Goal: Check status: Check status

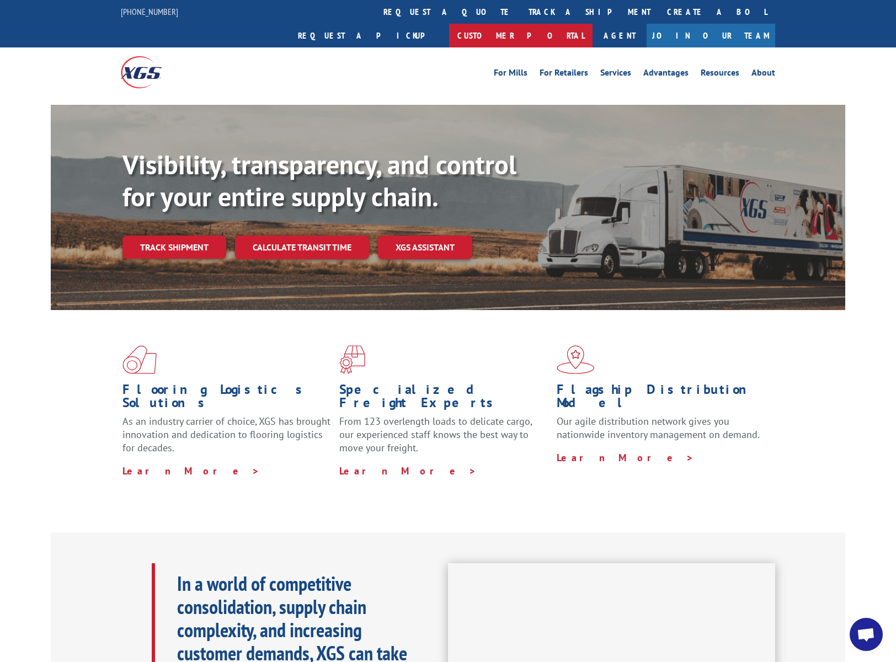
click at [593, 24] on link "Customer Portal" at bounding box center [520, 36] width 143 height 24
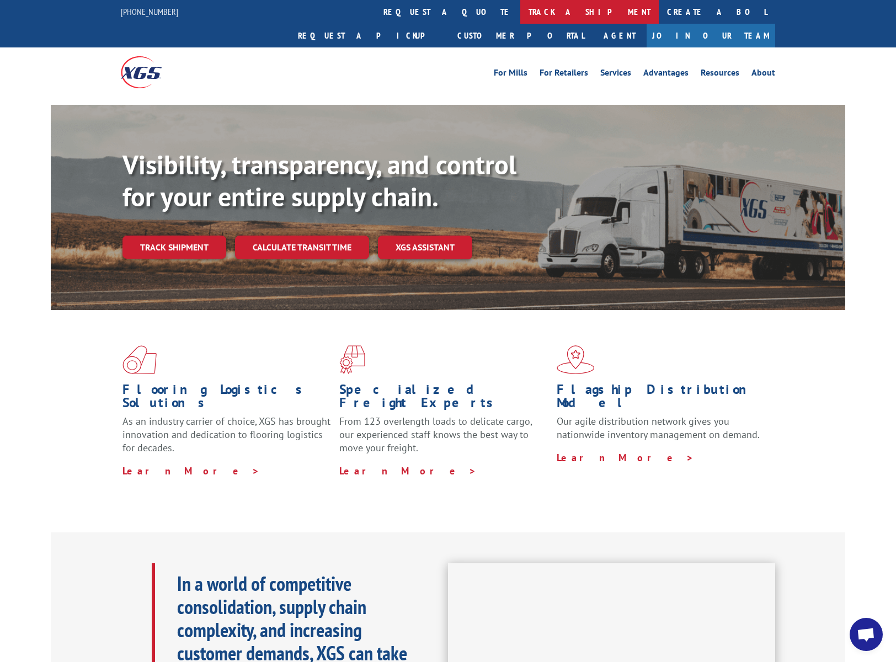
click at [520, 13] on link "track a shipment" at bounding box center [589, 12] width 138 height 24
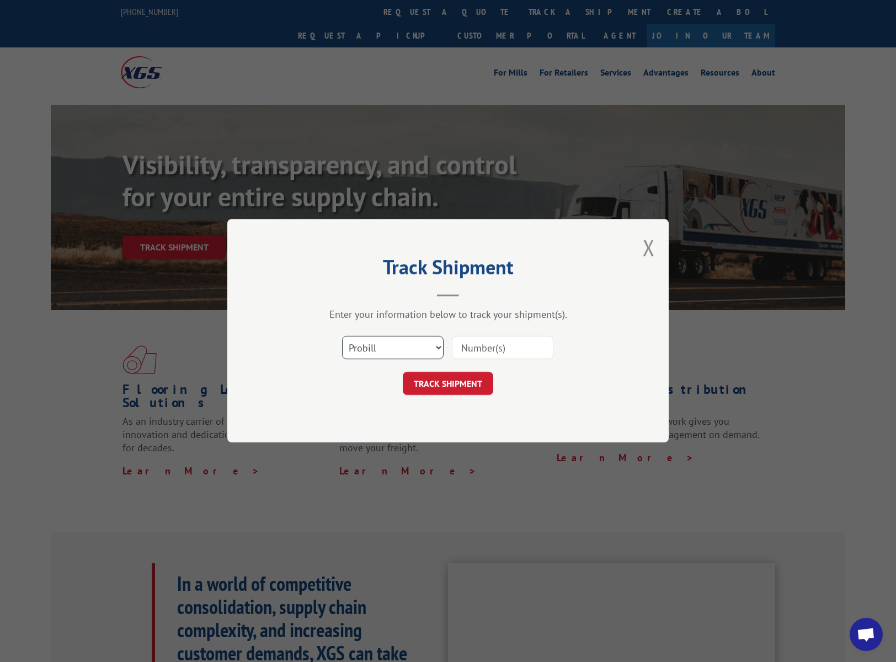
click at [404, 354] on select "Select category... Probill BOL PO" at bounding box center [393, 348] width 102 height 23
select select "bol"
click at [342, 337] on select "Select category... Probill BOL PO" at bounding box center [393, 348] width 102 height 23
click at [489, 354] on input at bounding box center [503, 348] width 102 height 23
paste input "243523"
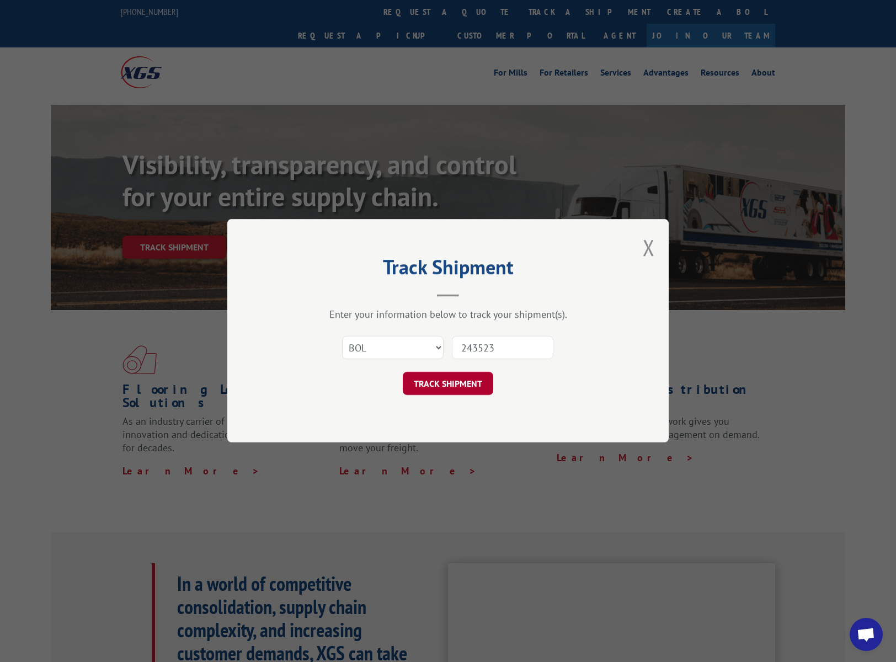
type input "243523"
click at [459, 377] on button "TRACK SHIPMENT" at bounding box center [448, 383] width 90 height 23
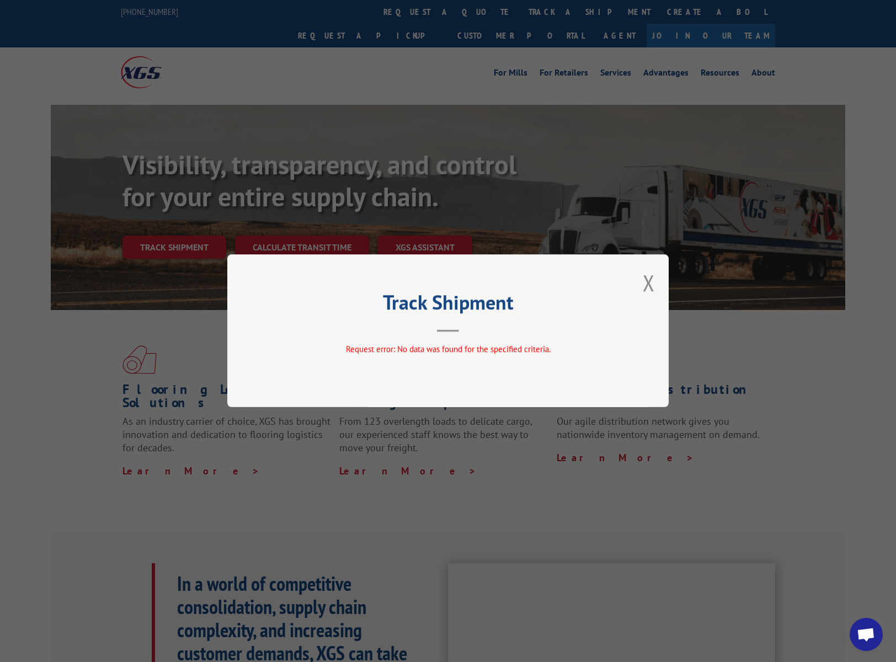
click at [355, 163] on div "Track Shipment Request error: No data was found for the specified criteria." at bounding box center [448, 331] width 896 height 662
click at [657, 288] on div "Track Shipment Request error: No data was found for the specified criteria." at bounding box center [447, 330] width 441 height 153
click at [653, 284] on button "Close modal" at bounding box center [649, 282] width 12 height 29
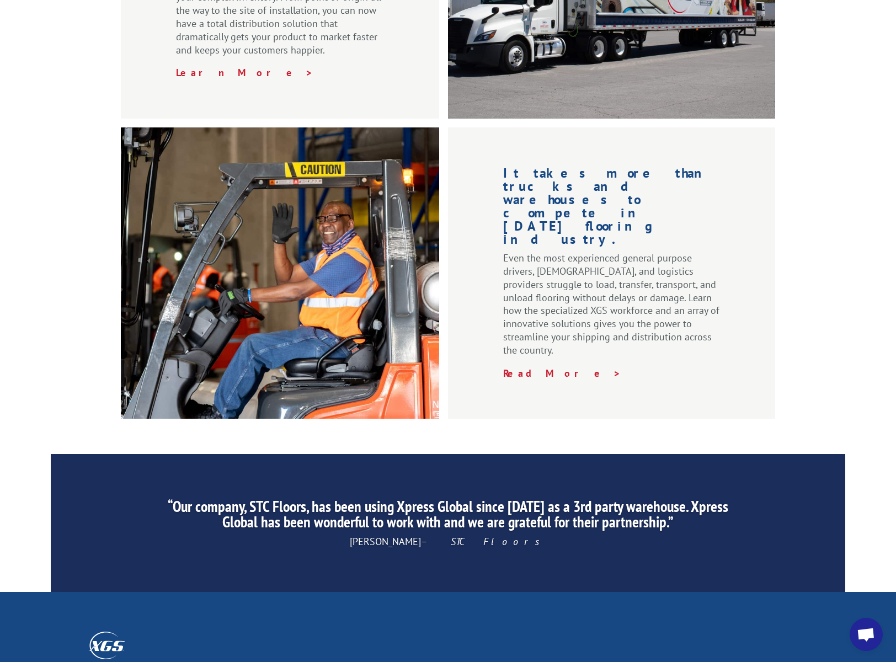
scroll to position [1522, 0]
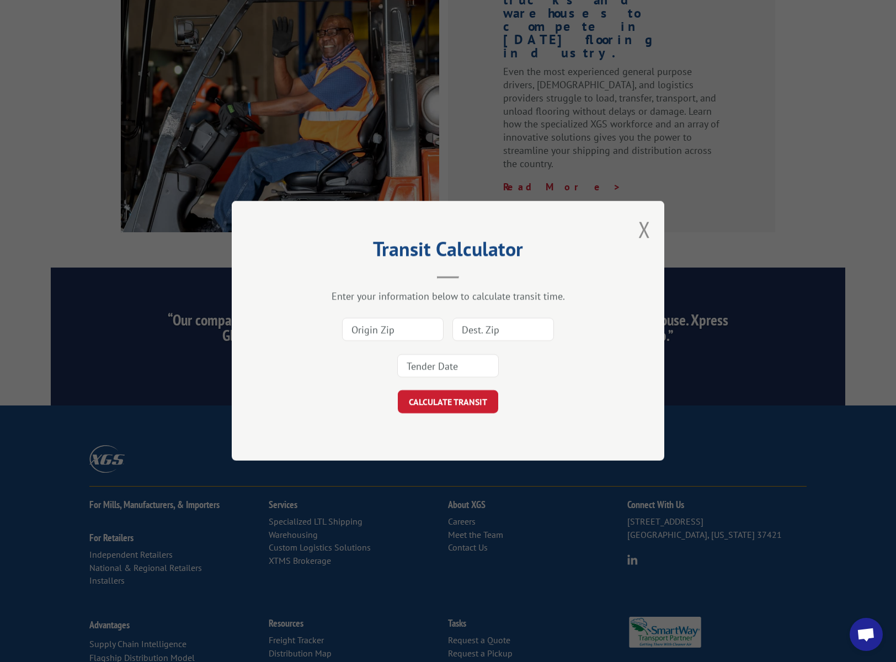
click at [484, 329] on input at bounding box center [503, 329] width 102 height 23
paste input "93291"
type input "93291"
click at [449, 363] on input at bounding box center [448, 366] width 102 height 23
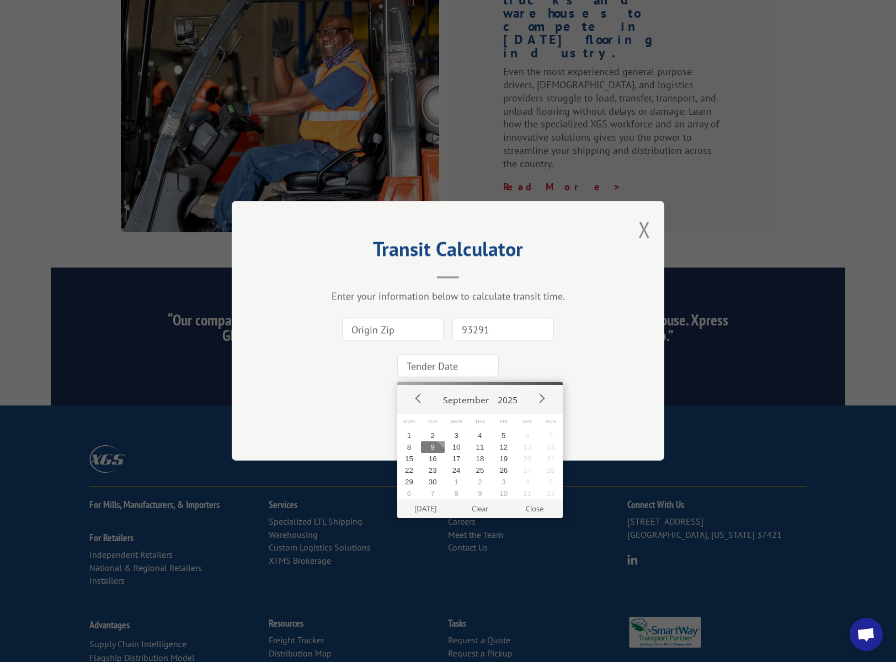
click at [428, 447] on button "9" at bounding box center [433, 447] width 24 height 12
type input "[DATE]"
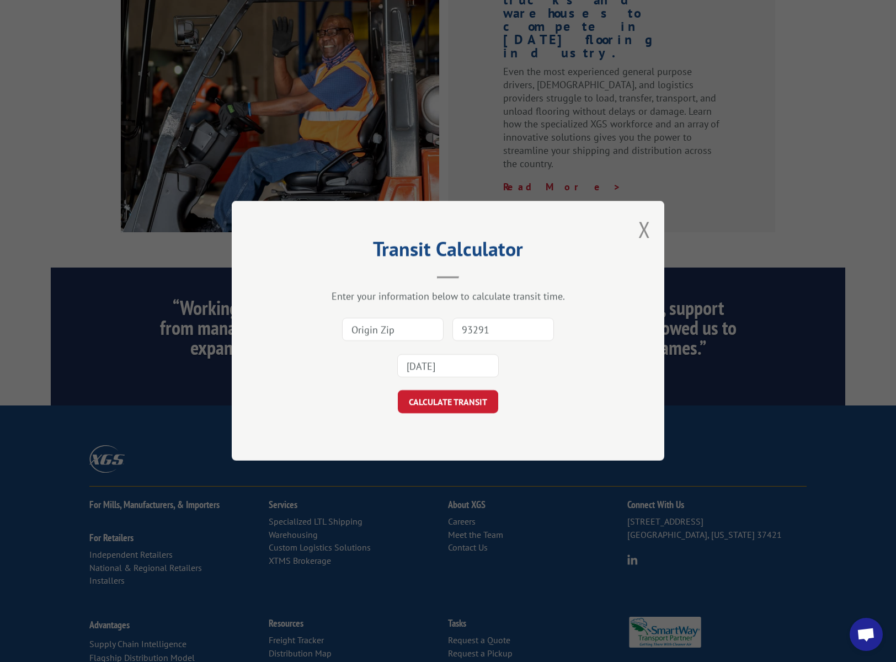
click at [392, 334] on input at bounding box center [393, 329] width 102 height 23
paste input "30701"
type input "30701"
click at [436, 402] on button "CALCULATE TRANSIT" at bounding box center [448, 402] width 100 height 23
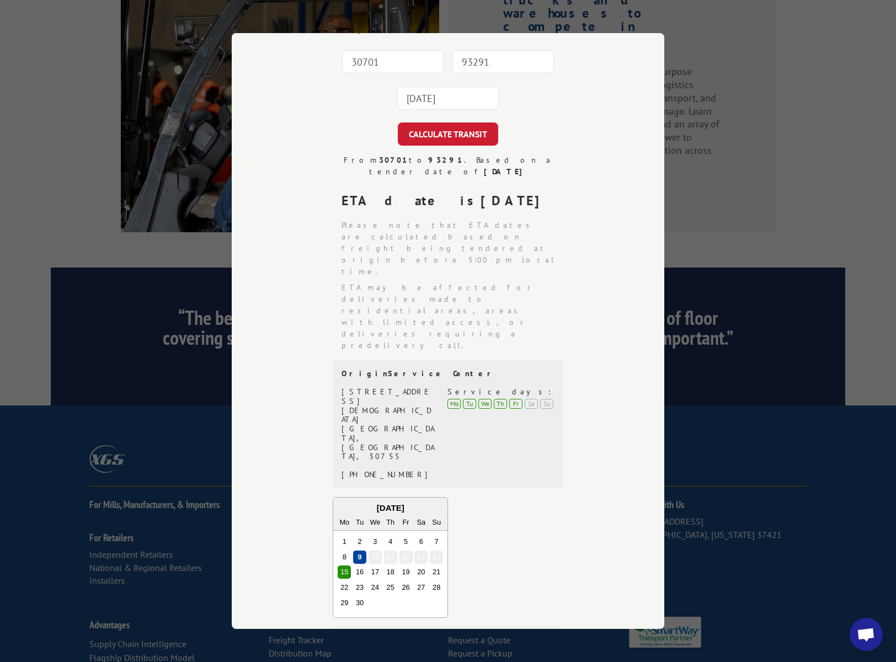
scroll to position [122, 0]
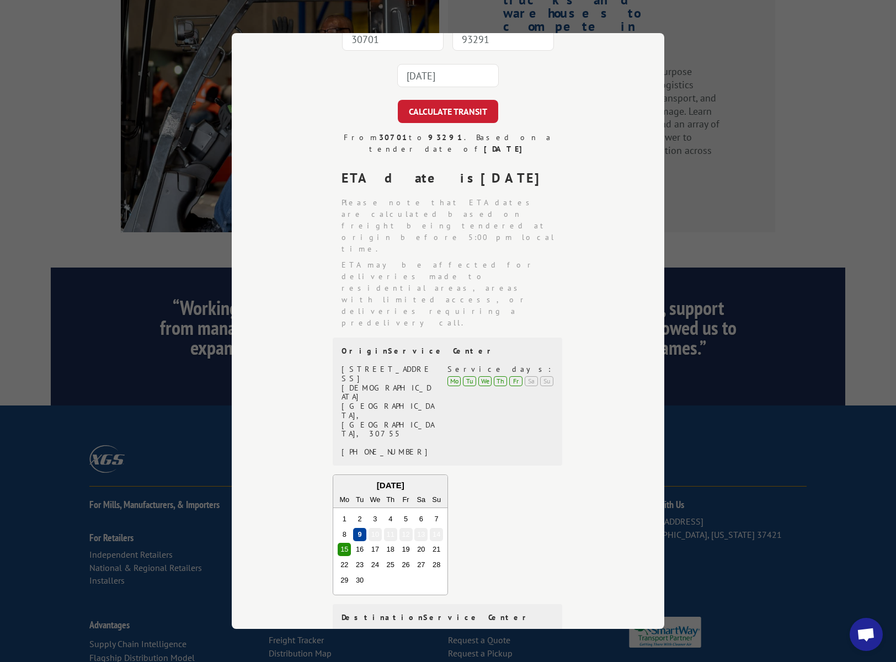
click at [690, 127] on div "Transit Calculator Enter your information below to calculate transit time. 3070…" at bounding box center [448, 331] width 896 height 662
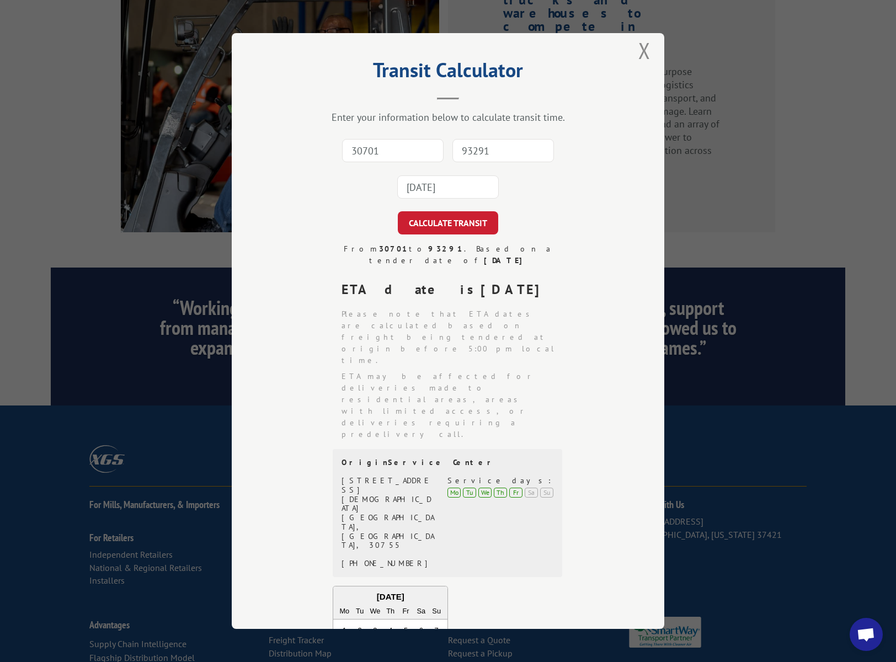
scroll to position [0, 0]
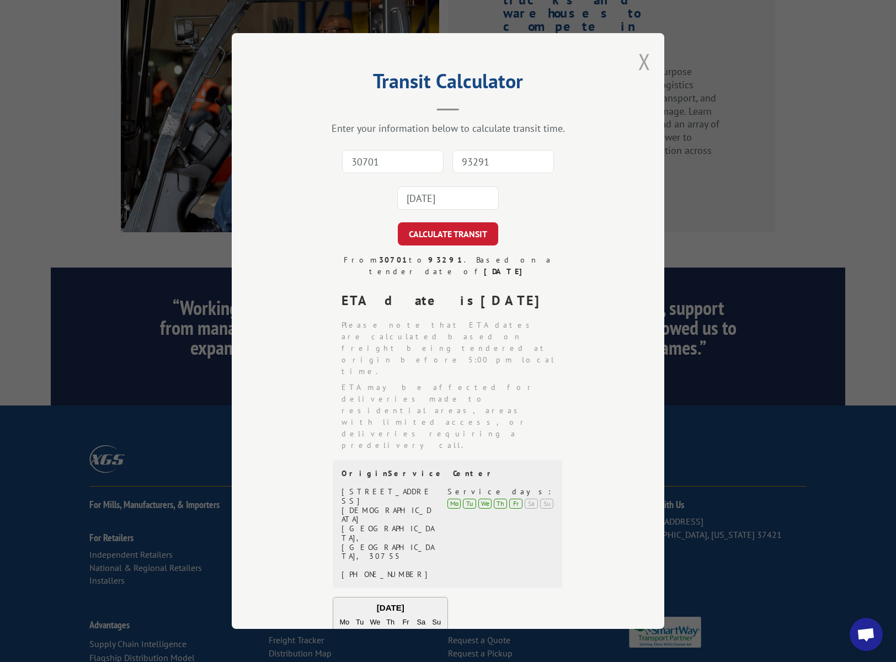
click at [643, 59] on button "Close modal" at bounding box center [644, 61] width 12 height 29
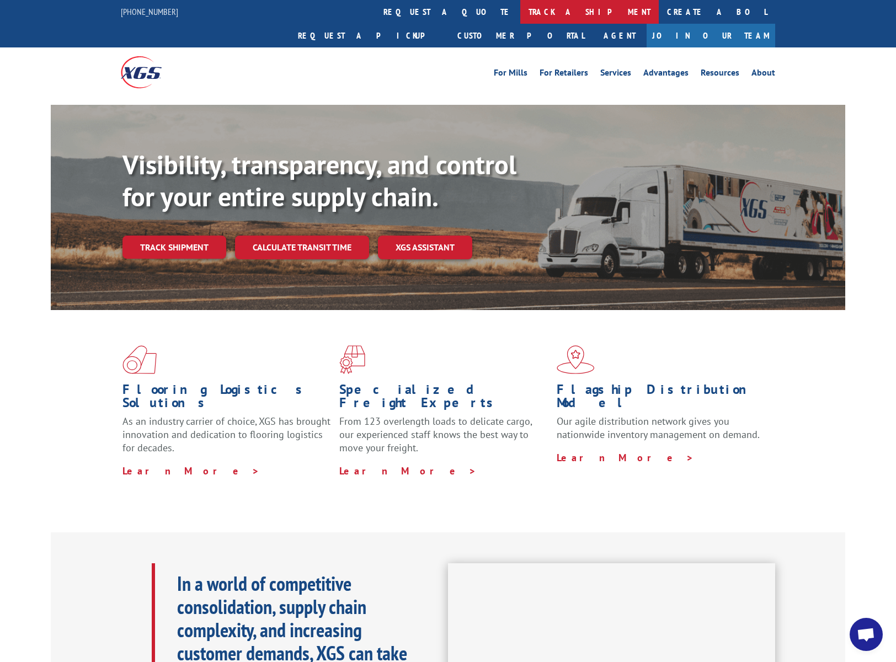
click at [520, 9] on link "track a shipment" at bounding box center [589, 12] width 138 height 24
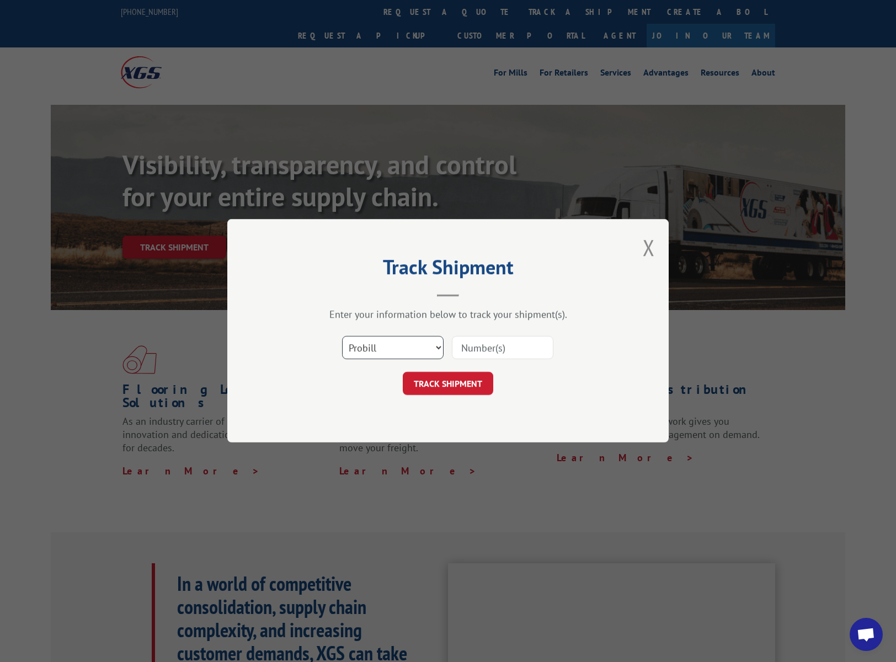
click at [408, 343] on select "Select category... Probill BOL PO" at bounding box center [393, 348] width 102 height 23
click at [342, 337] on select "Select category... Probill BOL PO" at bounding box center [393, 348] width 102 height 23
click at [484, 347] on input at bounding box center [503, 348] width 102 height 23
paste input "17601927"
type input "17601927"
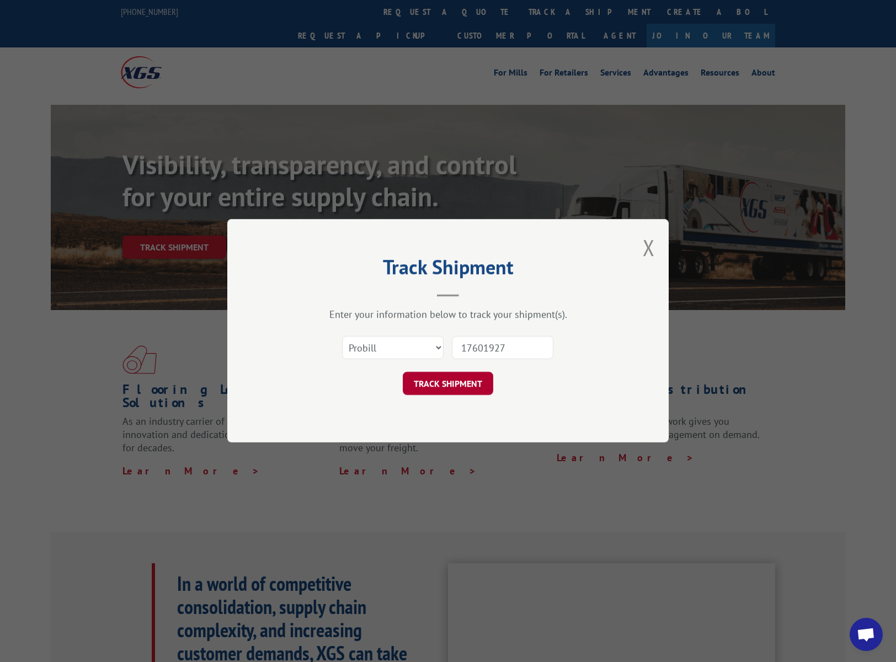
click at [453, 380] on button "TRACK SHIPMENT" at bounding box center [448, 383] width 90 height 23
